Goal: Task Accomplishment & Management: Manage account settings

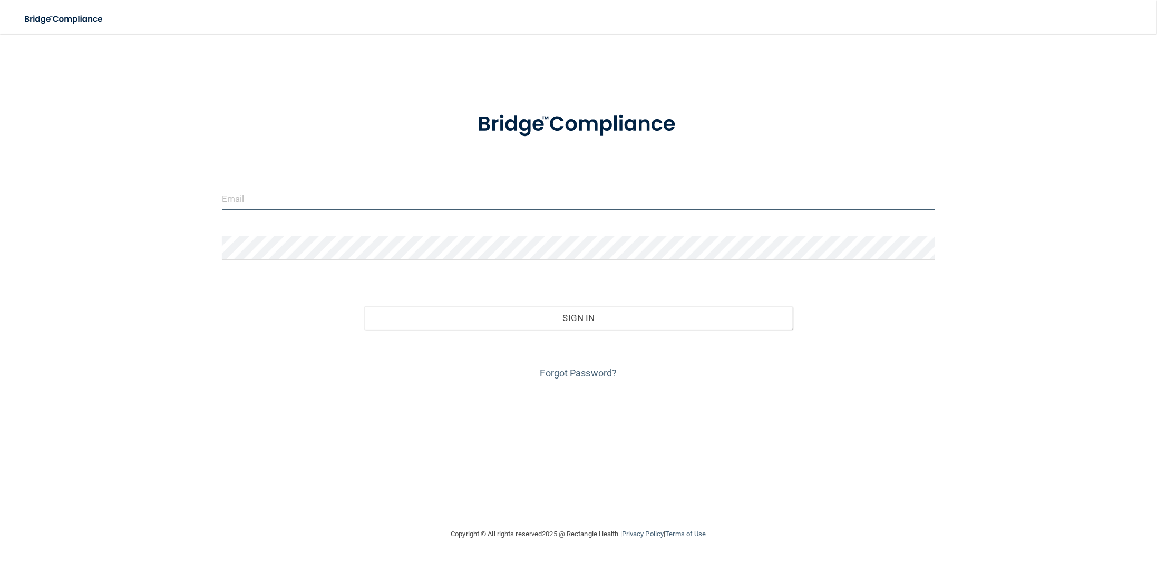
click at [287, 198] on input "email" at bounding box center [579, 199] width 714 height 24
type input "[EMAIL_ADDRESS][DOMAIN_NAME]"
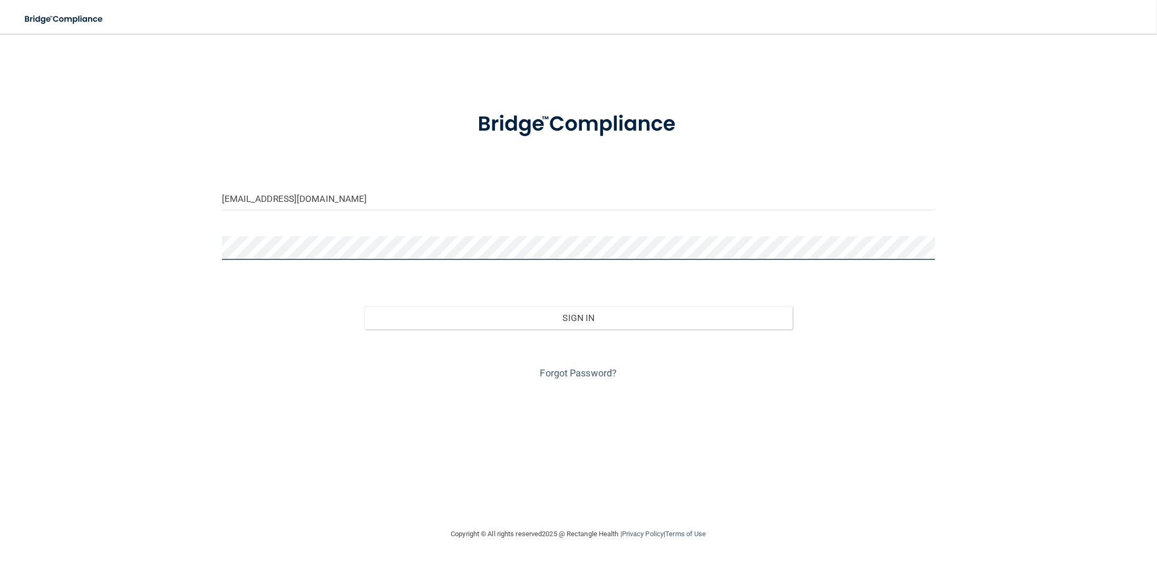
click at [364, 306] on button "Sign In" at bounding box center [578, 317] width 428 height 23
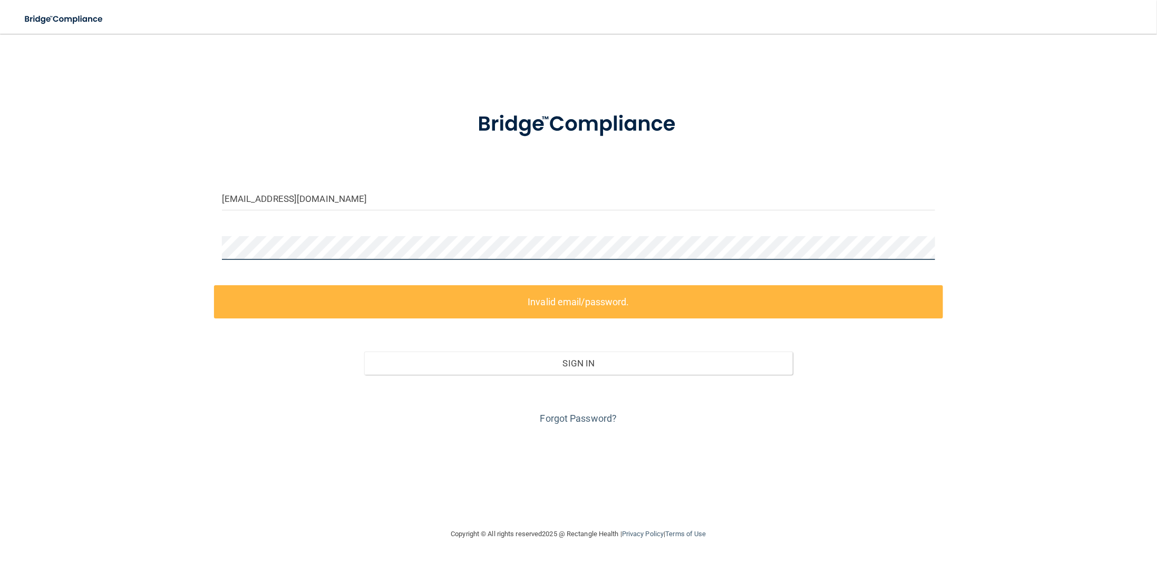
click at [219, 254] on div at bounding box center [579, 252] width 730 height 32
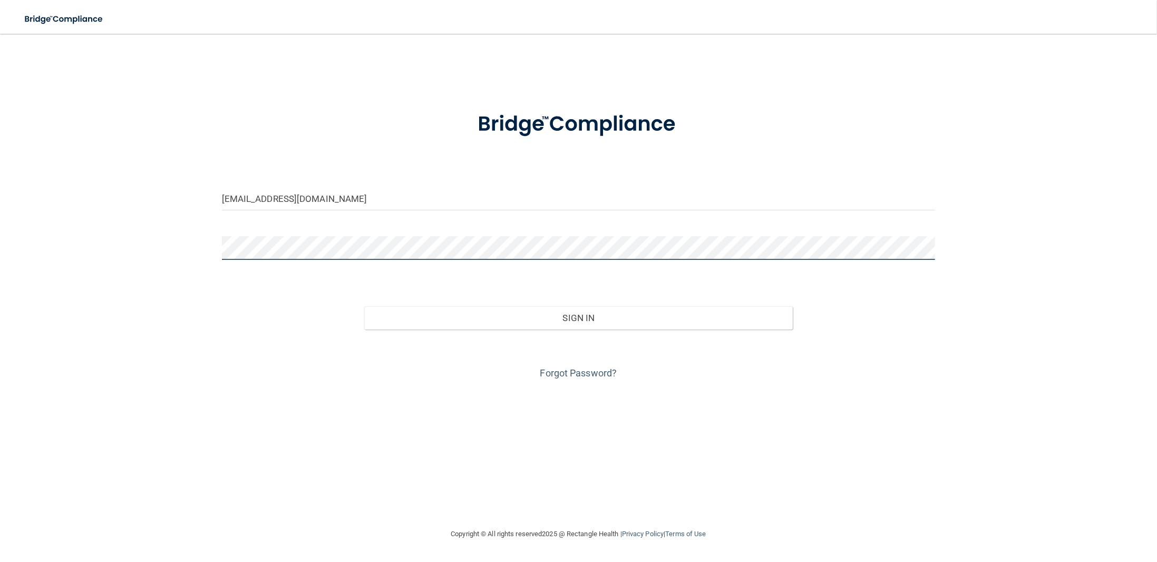
click at [364, 306] on button "Sign In" at bounding box center [578, 317] width 428 height 23
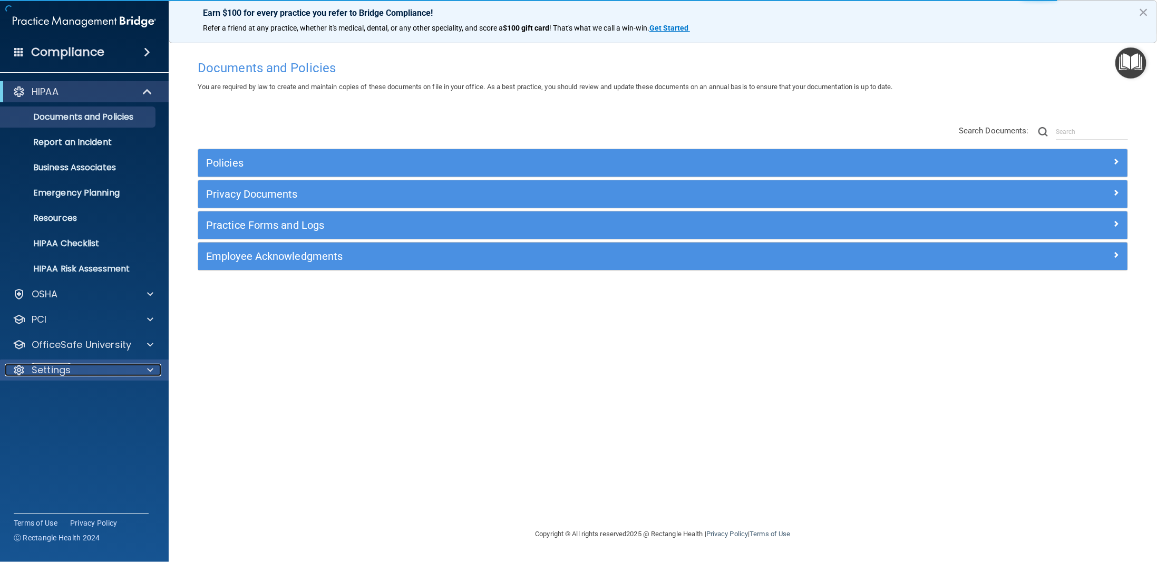
click at [43, 373] on p "Settings" at bounding box center [51, 370] width 39 height 13
click at [50, 416] on p "My Users" at bounding box center [79, 421] width 144 height 11
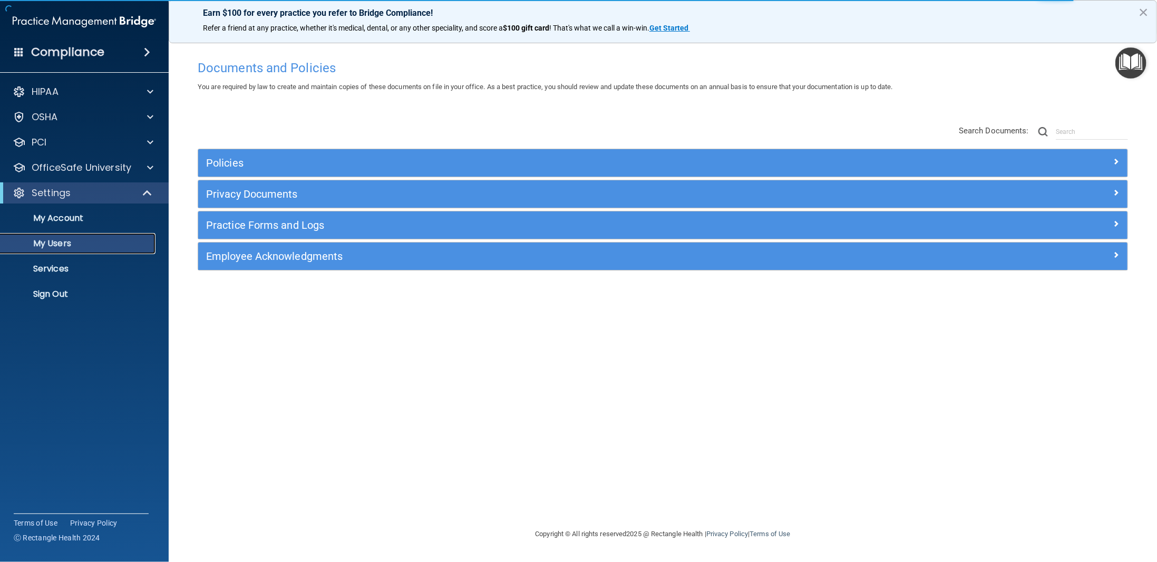
select select "20"
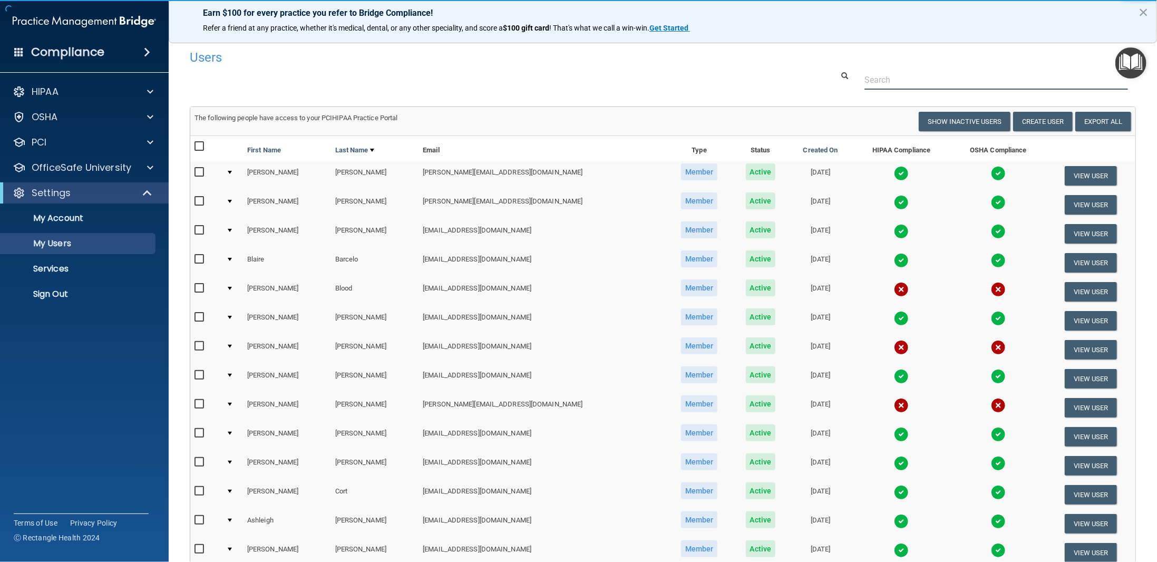
click at [875, 80] on input "text" at bounding box center [997, 80] width 264 height 20
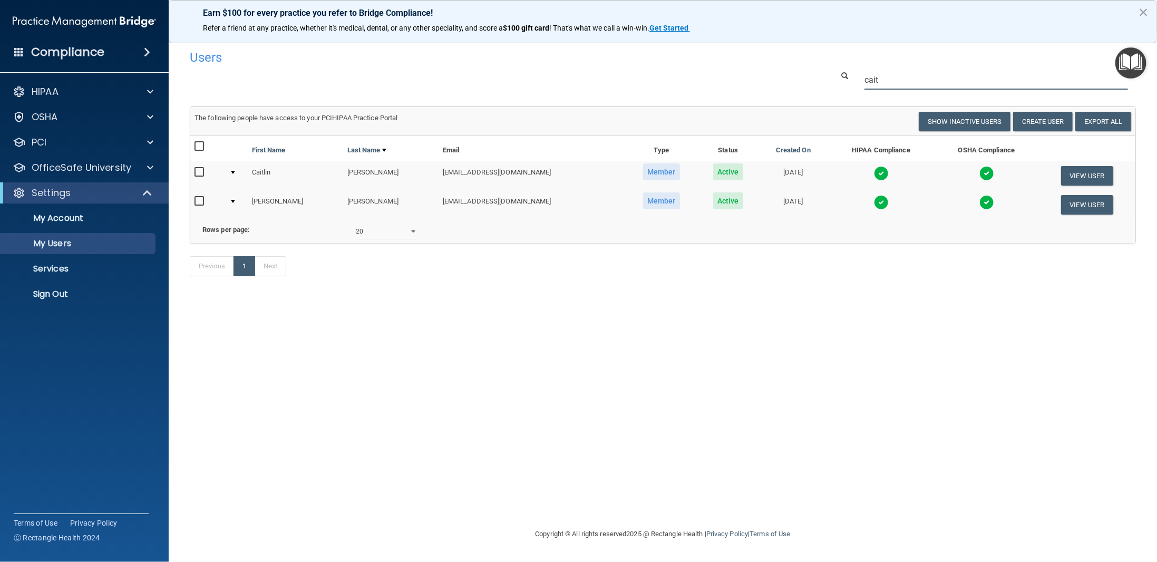
type input "cait"
click at [980, 172] on img at bounding box center [987, 173] width 15 height 15
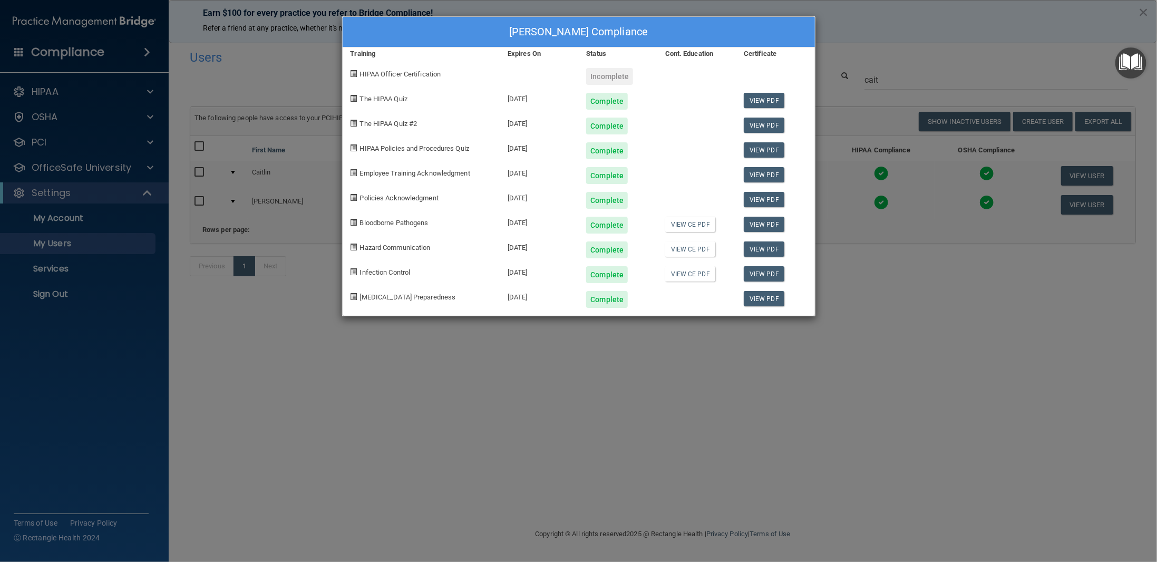
click at [864, 61] on div "[PERSON_NAME] Compliance Training Expires On Status Cont. Education Certificate…" at bounding box center [578, 281] width 1157 height 562
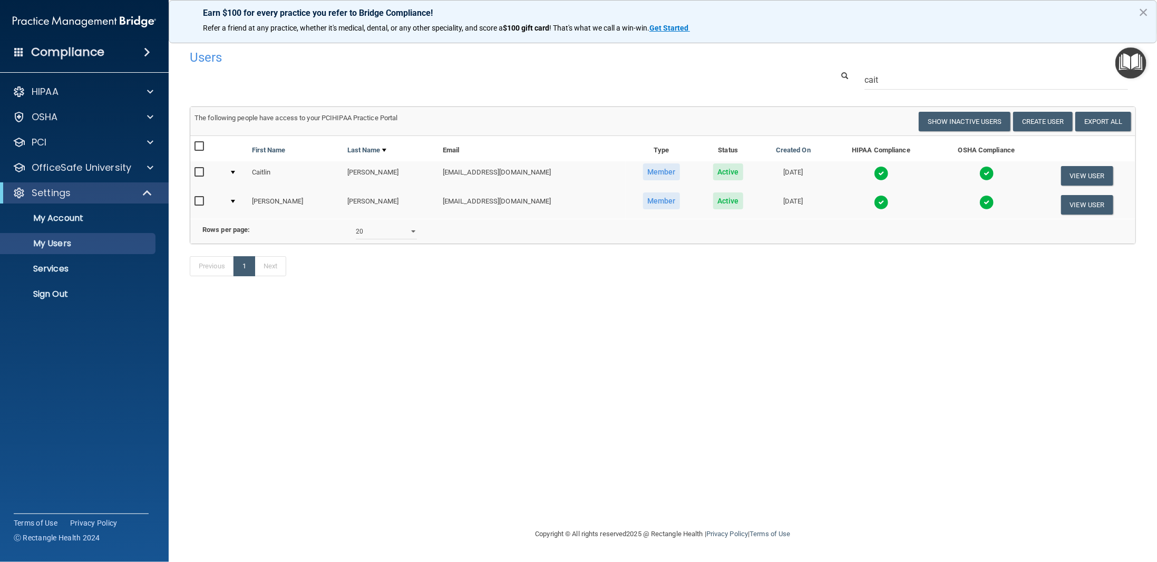
click at [874, 203] on img at bounding box center [881, 202] width 15 height 15
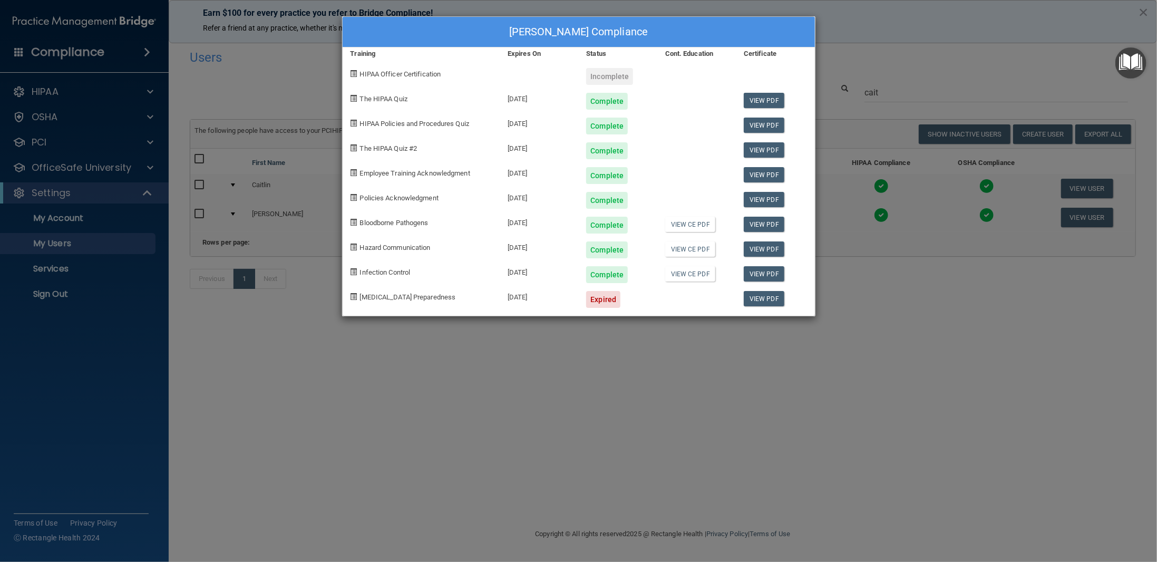
click at [876, 129] on div "[PERSON_NAME] Compliance Training Expires On Status Cont. Education Certificate…" at bounding box center [578, 281] width 1157 height 562
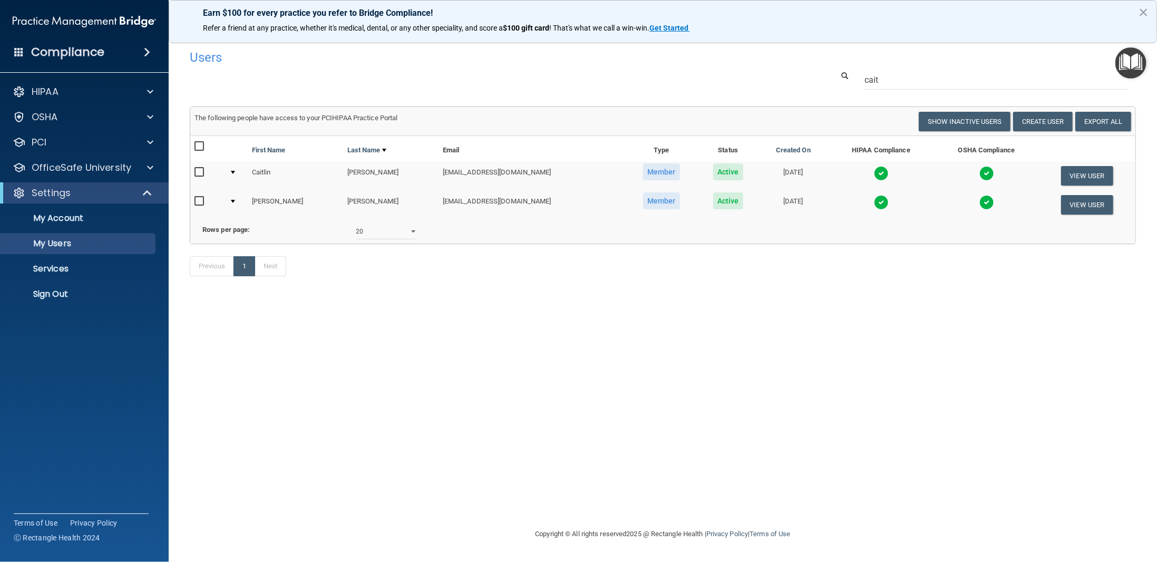
click at [861, 188] on td at bounding box center [881, 175] width 107 height 29
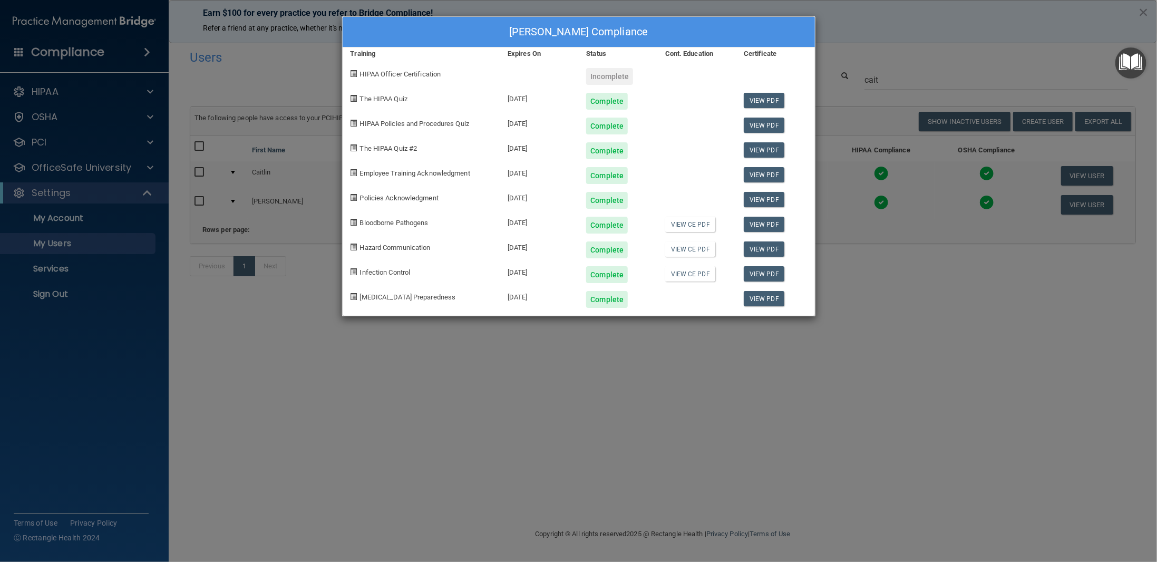
click at [858, 364] on div "[PERSON_NAME] Compliance Training Expires On Status Cont. Education Certificate…" at bounding box center [578, 281] width 1157 height 562
